Goal: Find specific page/section: Find specific page/section

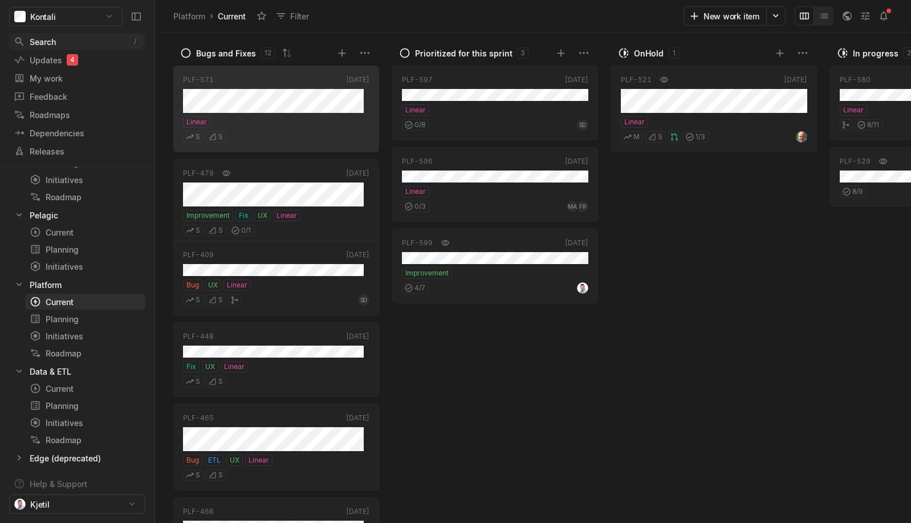
click at [46, 42] on div "Search" at bounding box center [72, 42] width 116 height 12
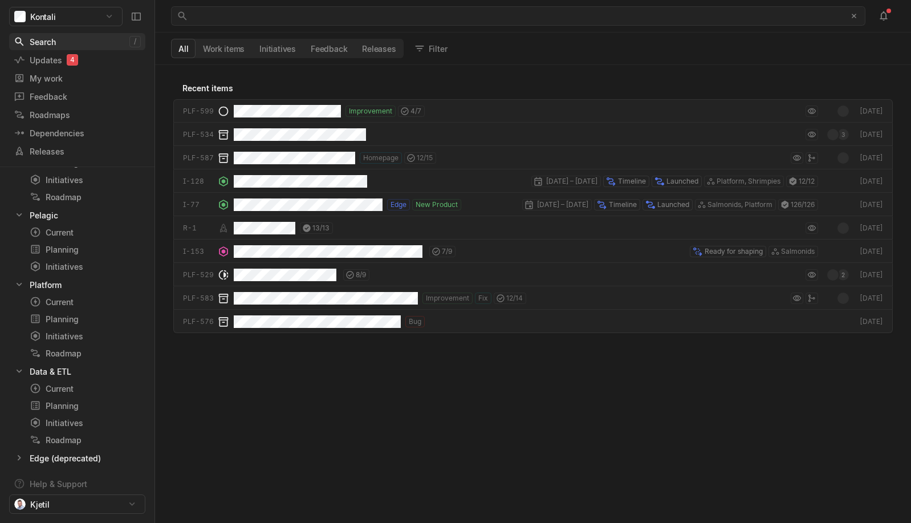
scroll to position [452, 750]
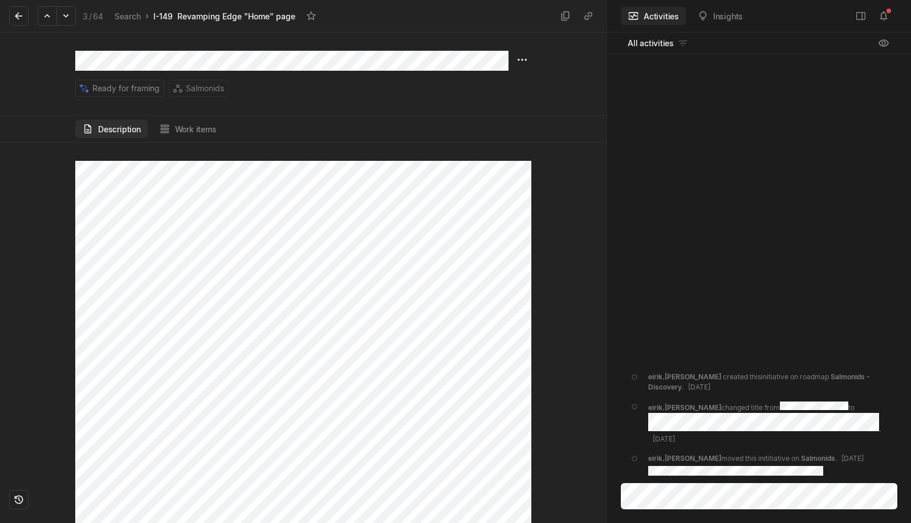
click at [406, 74] on div "Ready for framing Salmonids" at bounding box center [291, 74] width 433 height 46
